Goal: Task Accomplishment & Management: Complete application form

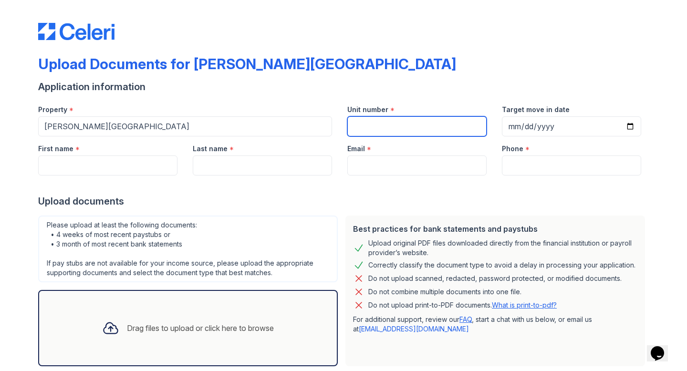
click at [353, 124] on input "Unit number" at bounding box center [416, 126] width 139 height 20
type input "1222A"
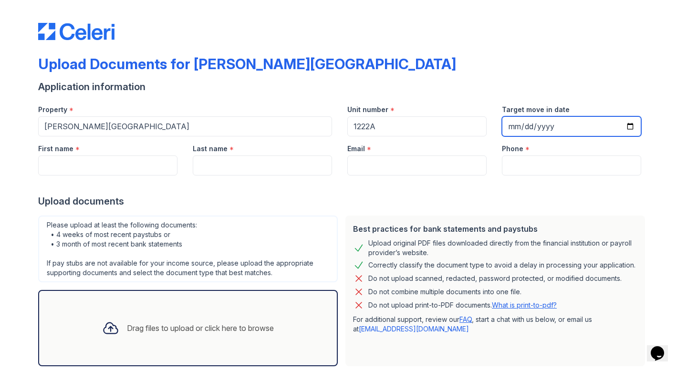
click at [629, 126] on input "Target move in date" at bounding box center [571, 126] width 139 height 20
type input "[DATE]"
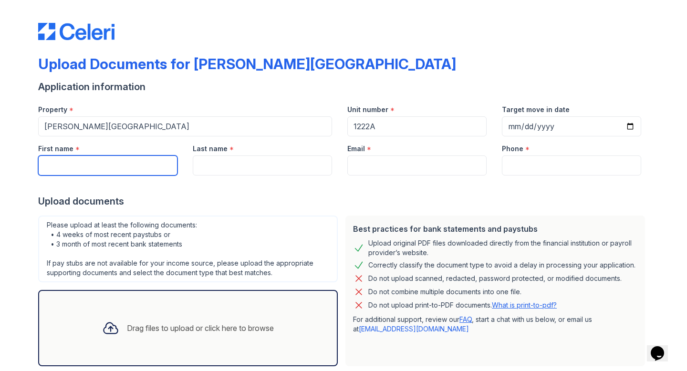
click at [117, 167] on input "First name" at bounding box center [107, 165] width 139 height 20
type input "Xinming"
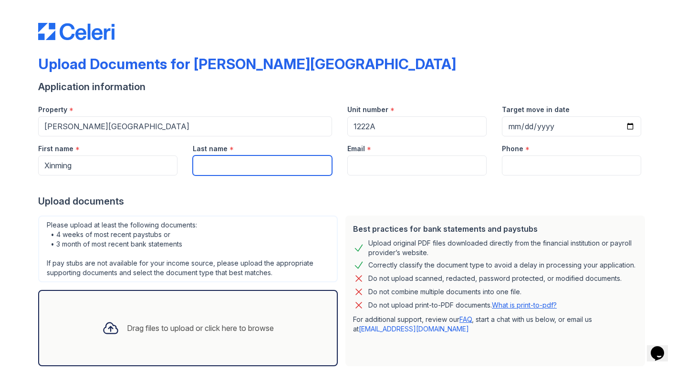
click at [242, 160] on input "Last name" at bounding box center [262, 165] width 139 height 20
type input "Cui"
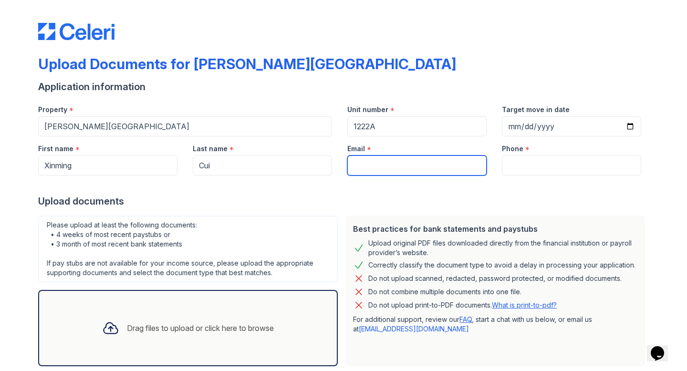
click at [363, 170] on input "Email" at bounding box center [416, 165] width 139 height 20
type input "[EMAIL_ADDRESS][DOMAIN_NAME]"
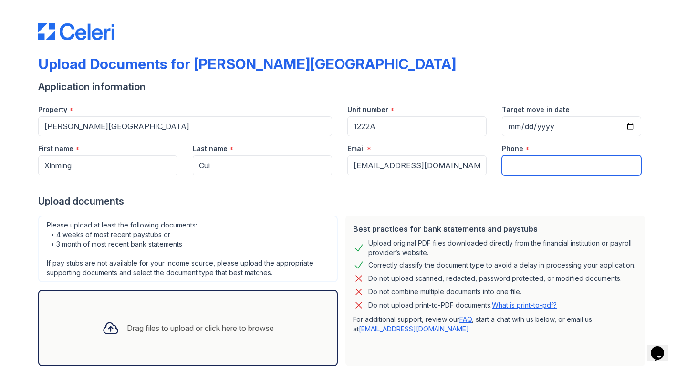
click at [526, 170] on input "Phone" at bounding box center [571, 165] width 139 height 20
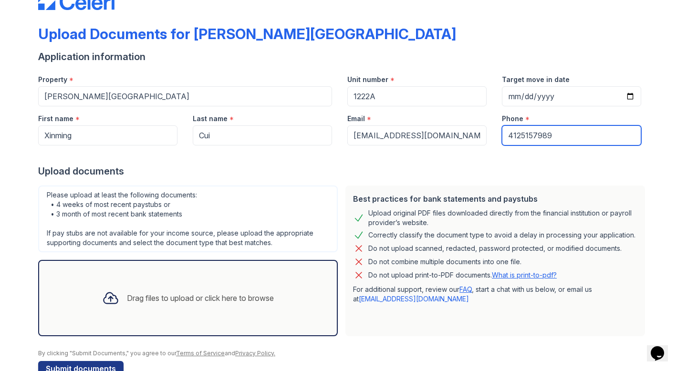
scroll to position [54, 0]
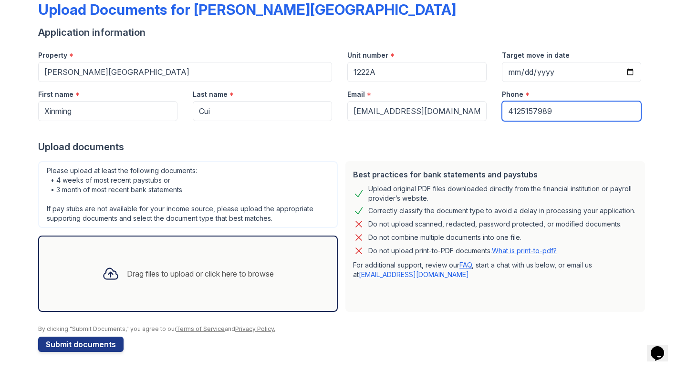
type input "4125157989"
click at [83, 172] on div "Please upload at least the following documents: • 4 weeks of most recent paystu…" at bounding box center [187, 194] width 299 height 67
click at [195, 286] on div "Drag files to upload or click here to browse" at bounding box center [187, 273] width 187 height 32
click at [224, 267] on div "Drag files to upload or click here to browse" at bounding box center [187, 273] width 187 height 32
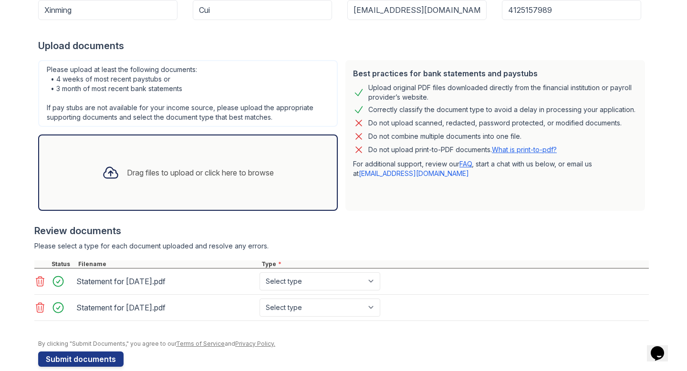
scroll to position [157, 0]
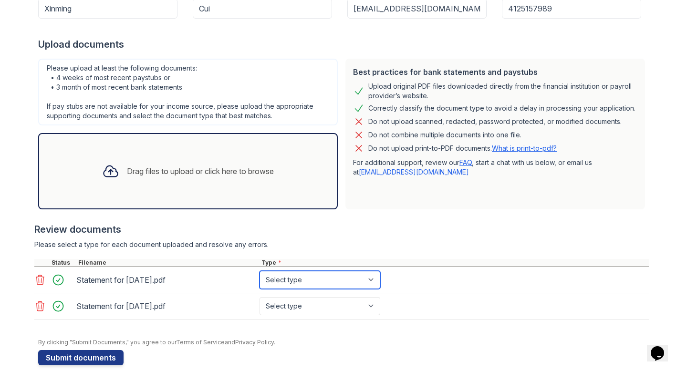
click at [277, 275] on select "Select type Paystub Bank Statement Offer Letter Tax Documents Benefit Award Let…" at bounding box center [319, 280] width 121 height 18
select select "paystub"
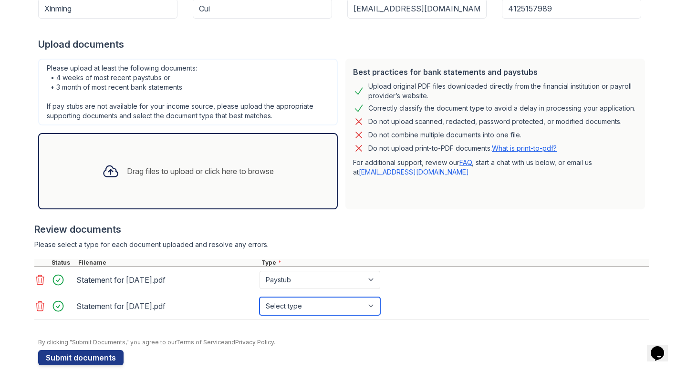
click at [288, 303] on select "Select type Paystub Bank Statement Offer Letter Tax Documents Benefit Award Let…" at bounding box center [319, 306] width 121 height 18
select select "paystub"
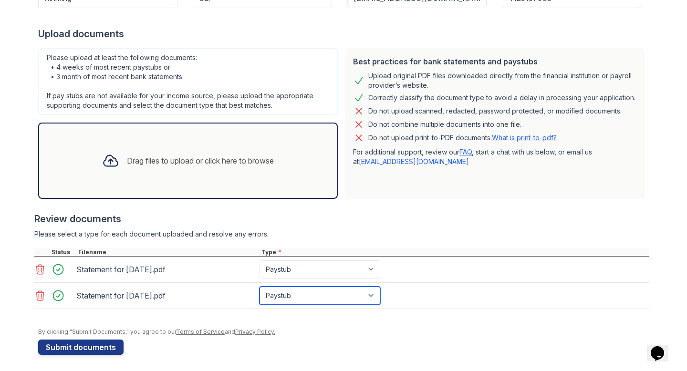
scroll to position [170, 0]
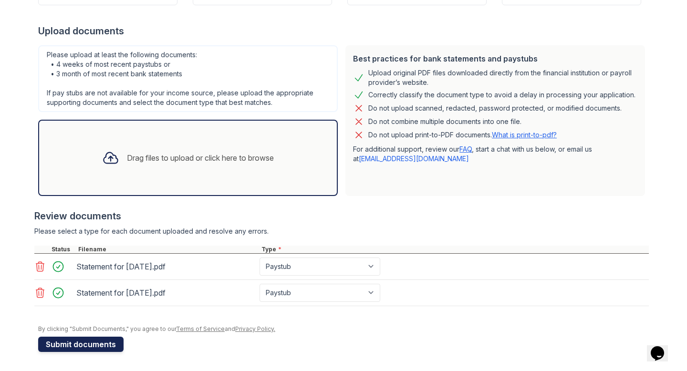
click at [67, 349] on button "Submit documents" at bounding box center [80, 344] width 85 height 15
